Goal: Task Accomplishment & Management: Manage account settings

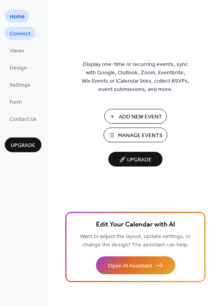
click at [27, 33] on span "Connect" at bounding box center [20, 34] width 21 height 8
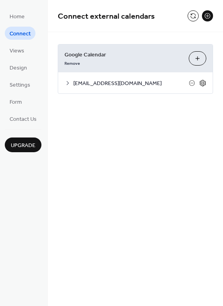
click at [201, 83] on icon at bounding box center [202, 82] width 3 height 3
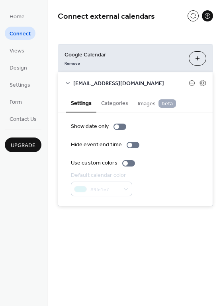
click at [70, 83] on icon at bounding box center [67, 83] width 6 height 6
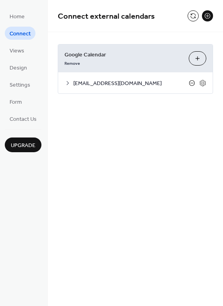
click at [194, 81] on icon at bounding box center [192, 83] width 6 height 6
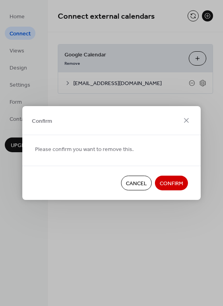
click at [178, 180] on span "Confirm" at bounding box center [170, 184] width 23 height 8
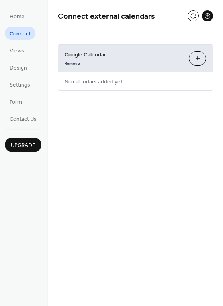
click at [195, 59] on button "Choose Calendars" at bounding box center [196, 58] width 17 height 14
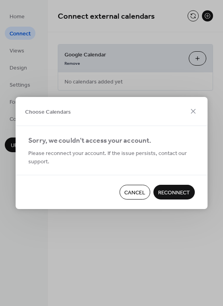
click at [184, 197] on span "Reconnect" at bounding box center [174, 193] width 32 height 8
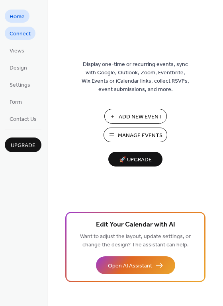
click at [25, 37] on span "Connect" at bounding box center [20, 34] width 21 height 8
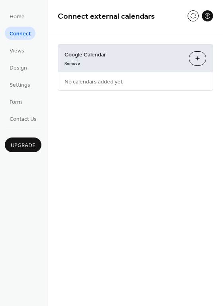
click at [198, 61] on button "Choose Calendars" at bounding box center [196, 58] width 17 height 14
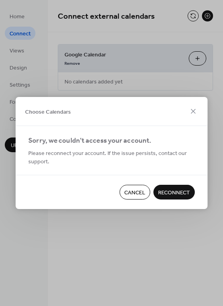
click at [180, 196] on span "Reconnect" at bounding box center [174, 193] width 32 height 8
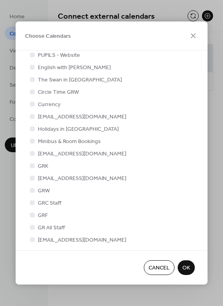
scroll to position [74, 0]
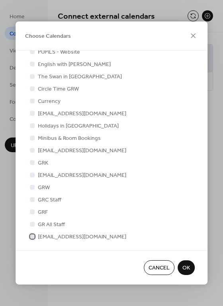
click at [54, 238] on span "[EMAIL_ADDRESS][DOMAIN_NAME]" at bounding box center [82, 237] width 88 height 8
click at [184, 270] on span "OK" at bounding box center [186, 268] width 8 height 8
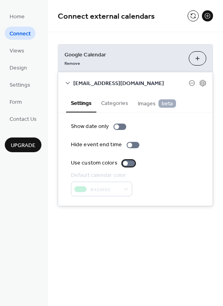
click at [127, 161] on div at bounding box center [128, 163] width 13 height 6
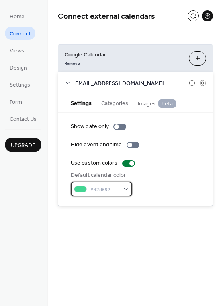
click at [122, 190] on div "#42d692" at bounding box center [101, 189] width 61 height 15
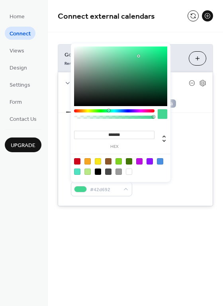
click at [89, 162] on div at bounding box center [87, 161] width 6 height 6
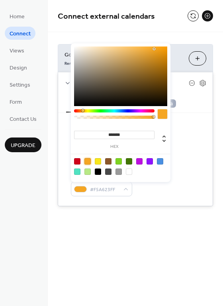
click at [95, 173] on div at bounding box center [98, 172] width 6 height 6
type input "*******"
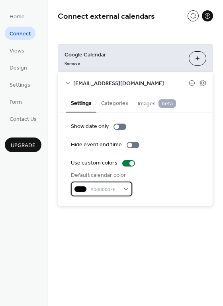
click at [97, 188] on span "#000000FF" at bounding box center [104, 190] width 29 height 8
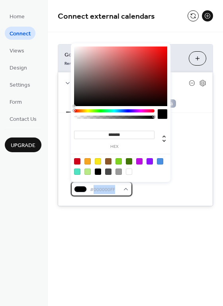
click at [97, 188] on span "#000000FF" at bounding box center [104, 190] width 29 height 8
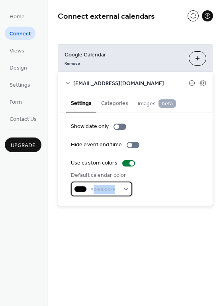
click at [97, 188] on span "#000000FF" at bounding box center [104, 190] width 29 height 8
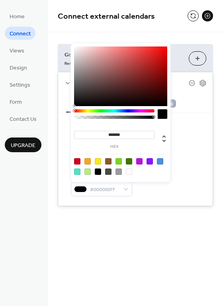
click at [127, 135] on input "*******" at bounding box center [114, 135] width 80 height 8
click at [126, 135] on input "*******" at bounding box center [114, 135] width 80 height 8
paste input
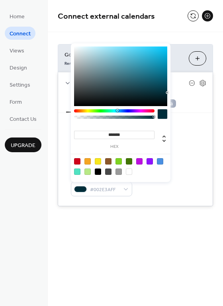
type input "*******"
click at [161, 110] on div at bounding box center [162, 114] width 10 height 10
click at [161, 112] on div at bounding box center [162, 114] width 10 height 10
click at [105, 188] on span "#002E3AFF" at bounding box center [104, 190] width 29 height 8
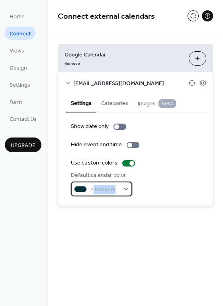
click at [105, 188] on span "#002E3AFF" at bounding box center [104, 190] width 29 height 8
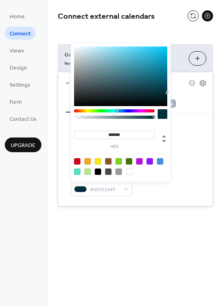
click at [122, 134] on input "*******" at bounding box center [114, 135] width 80 height 8
paste input
type input "*******"
click at [180, 224] on div "Connect external calendars Google Calendar Remove Choose Calendars [EMAIL_ADDRE…" at bounding box center [135, 115] width 175 height 230
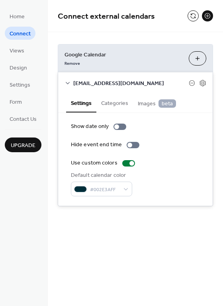
click at [117, 103] on button "Categories" at bounding box center [114, 102] width 37 height 18
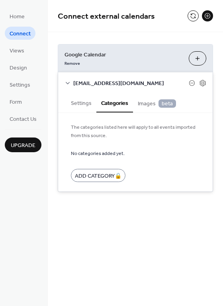
click at [79, 103] on button "Settings" at bounding box center [81, 102] width 30 height 18
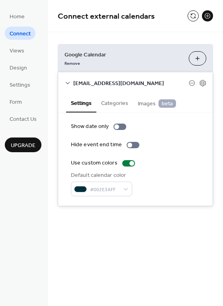
click at [70, 83] on icon at bounding box center [67, 83] width 6 height 6
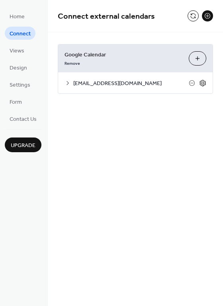
click at [204, 84] on icon at bounding box center [202, 83] width 7 height 7
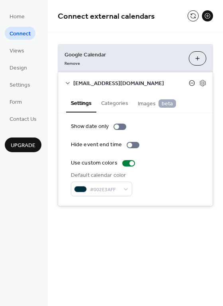
click at [193, 82] on icon at bounding box center [191, 83] width 6 height 6
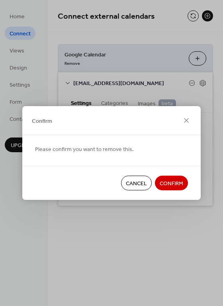
click at [145, 185] on span "Cancel" at bounding box center [136, 184] width 21 height 8
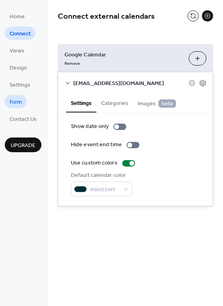
click at [18, 98] on span "Form" at bounding box center [16, 102] width 12 height 8
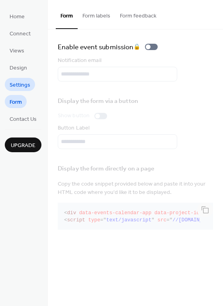
click at [21, 84] on span "Settings" at bounding box center [20, 85] width 21 height 8
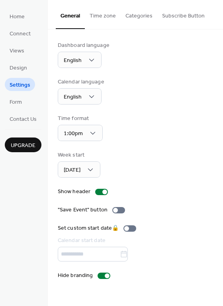
click at [95, 15] on button "Time zone" at bounding box center [103, 14] width 36 height 28
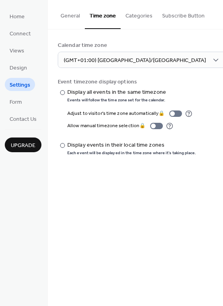
click at [136, 13] on button "Categories" at bounding box center [138, 14] width 37 height 28
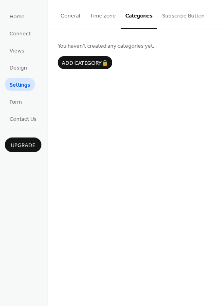
click at [164, 17] on button "Subscribe Button" at bounding box center [183, 14] width 52 height 28
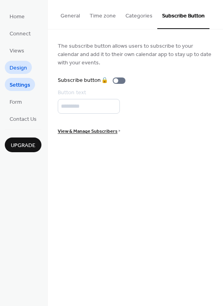
click at [20, 71] on span "Design" at bounding box center [18, 68] width 17 height 8
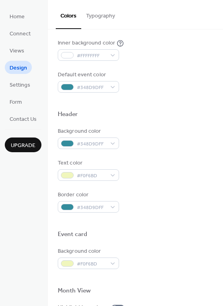
scroll to position [200, 0]
click at [112, 144] on div "#348D9DFF" at bounding box center [88, 143] width 61 height 12
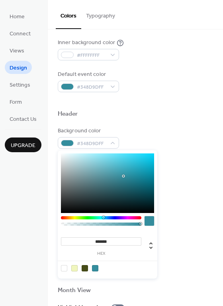
click at [152, 219] on div at bounding box center [149, 221] width 10 height 10
click at [151, 219] on div at bounding box center [149, 221] width 10 height 10
click at [109, 268] on div at bounding box center [107, 268] width 101 height 15
click at [111, 267] on div at bounding box center [107, 268] width 101 height 15
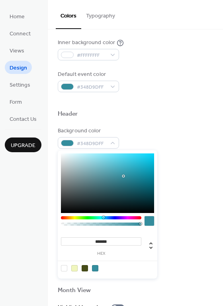
click at [113, 266] on div at bounding box center [107, 268] width 101 height 15
click at [84, 142] on span "#348D9DFF" at bounding box center [91, 144] width 29 height 8
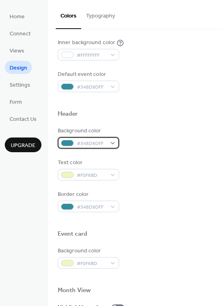
click at [112, 141] on div "#348D9DFF" at bounding box center [88, 143] width 61 height 12
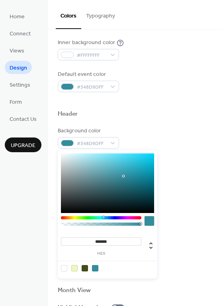
click at [102, 242] on input "*******" at bounding box center [101, 241] width 80 height 8
paste input
type input "*******"
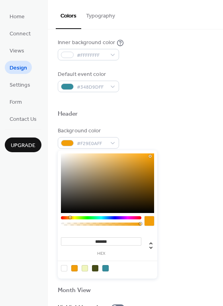
click at [189, 199] on div "Border color #348D9DFF" at bounding box center [135, 201] width 155 height 22
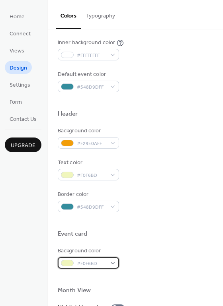
click at [112, 260] on div "#F0F6BD" at bounding box center [88, 263] width 61 height 12
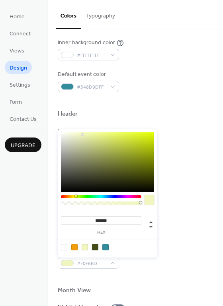
click at [95, 244] on div at bounding box center [95, 247] width 6 height 6
type input "*******"
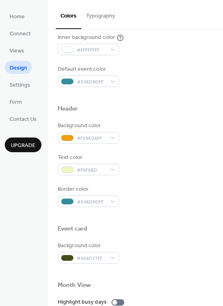
scroll to position [202, 0]
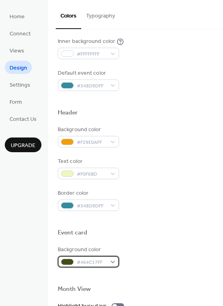
click at [114, 259] on div "#464C17FF" at bounding box center [88, 262] width 61 height 12
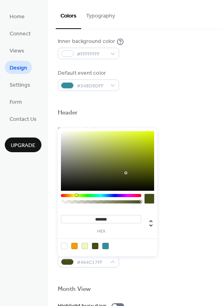
click at [106, 219] on input "*******" at bounding box center [101, 219] width 80 height 8
paste input
type input "*******"
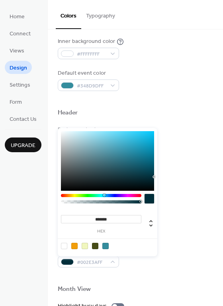
click at [187, 268] on div at bounding box center [135, 277] width 155 height 18
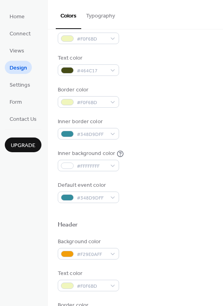
scroll to position [86, 0]
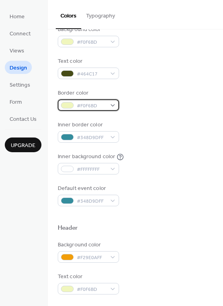
click at [99, 106] on span "#F0F6BD" at bounding box center [91, 106] width 29 height 8
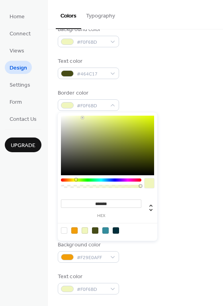
click at [106, 201] on input "*******" at bounding box center [101, 204] width 80 height 8
paste input
type input "*******"
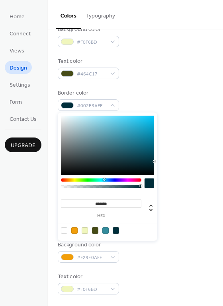
click at [138, 104] on div "Border color #002E3AFF" at bounding box center [135, 100] width 155 height 22
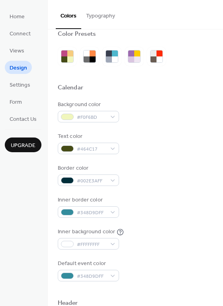
scroll to position [0, 0]
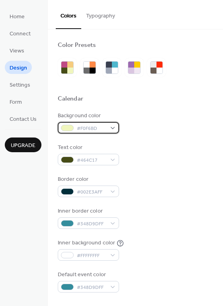
click at [114, 127] on div "#F0F6BD" at bounding box center [88, 128] width 61 height 12
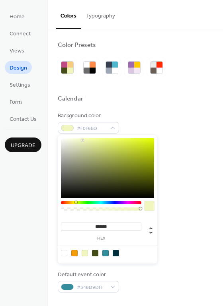
click at [101, 224] on input "*******" at bounding box center [101, 227] width 80 height 8
paste input
type input "*******"
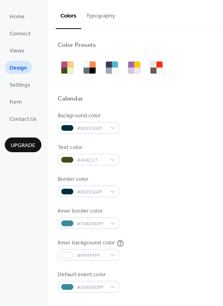
click at [202, 113] on div "Background color #002E3AFF" at bounding box center [135, 123] width 155 height 22
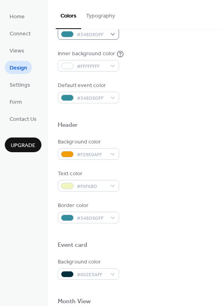
scroll to position [217, 0]
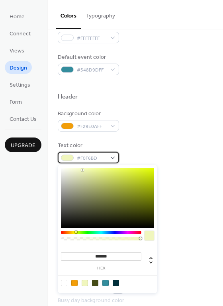
click at [89, 156] on span "#F0F6BD" at bounding box center [91, 158] width 29 height 8
click at [117, 283] on div at bounding box center [115, 283] width 6 height 6
type input "*******"
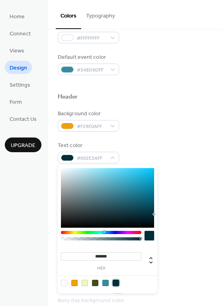
click at [181, 260] on div at bounding box center [135, 261] width 155 height 18
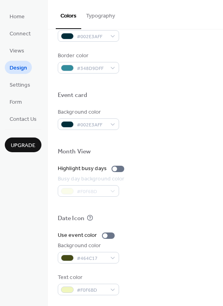
scroll to position [340, 0]
